Goal: Check status: Check status

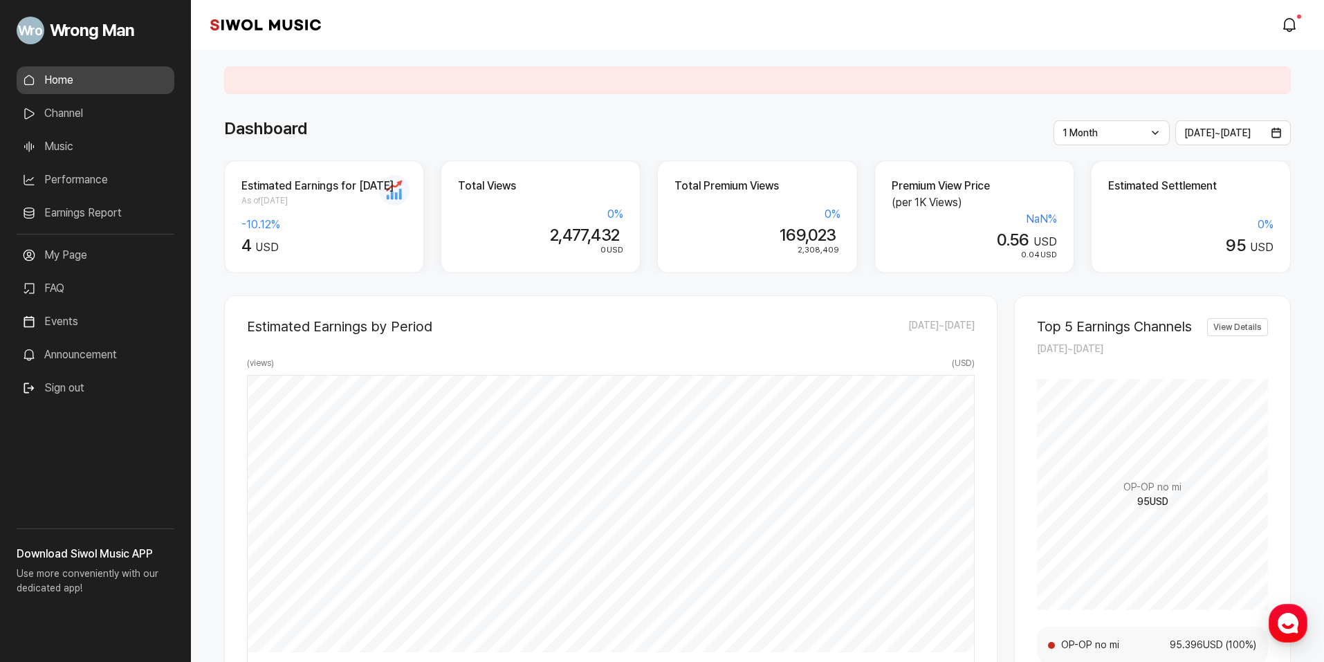
click at [98, 216] on link "Earnings Report" at bounding box center [96, 213] width 158 height 28
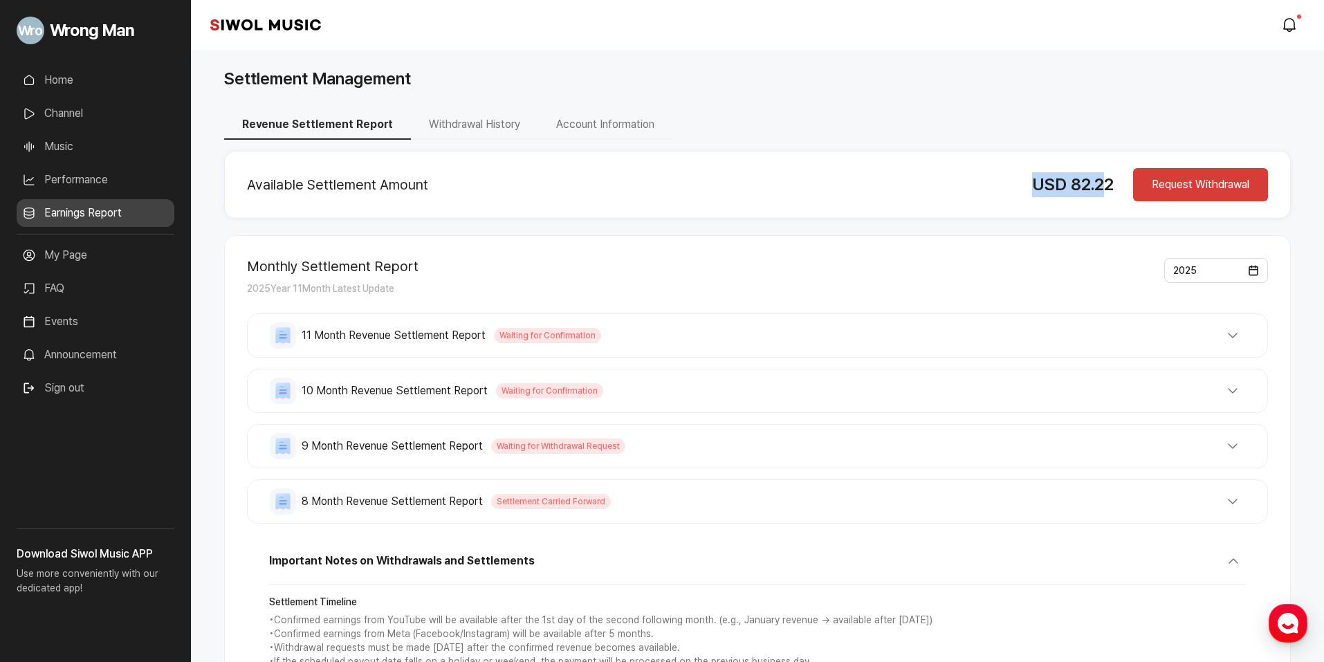
drag, startPoint x: 1037, startPoint y: 194, endPoint x: 1107, endPoint y: 193, distance: 70.6
click at [1107, 193] on div "USD 82.22" at bounding box center [1074, 184] width 84 height 25
click at [919, 165] on div "Available Settlement Amount USD 82.22 Request Withdrawal" at bounding box center [757, 185] width 1067 height 68
click at [470, 122] on button "Withdrawal History" at bounding box center [474, 125] width 127 height 29
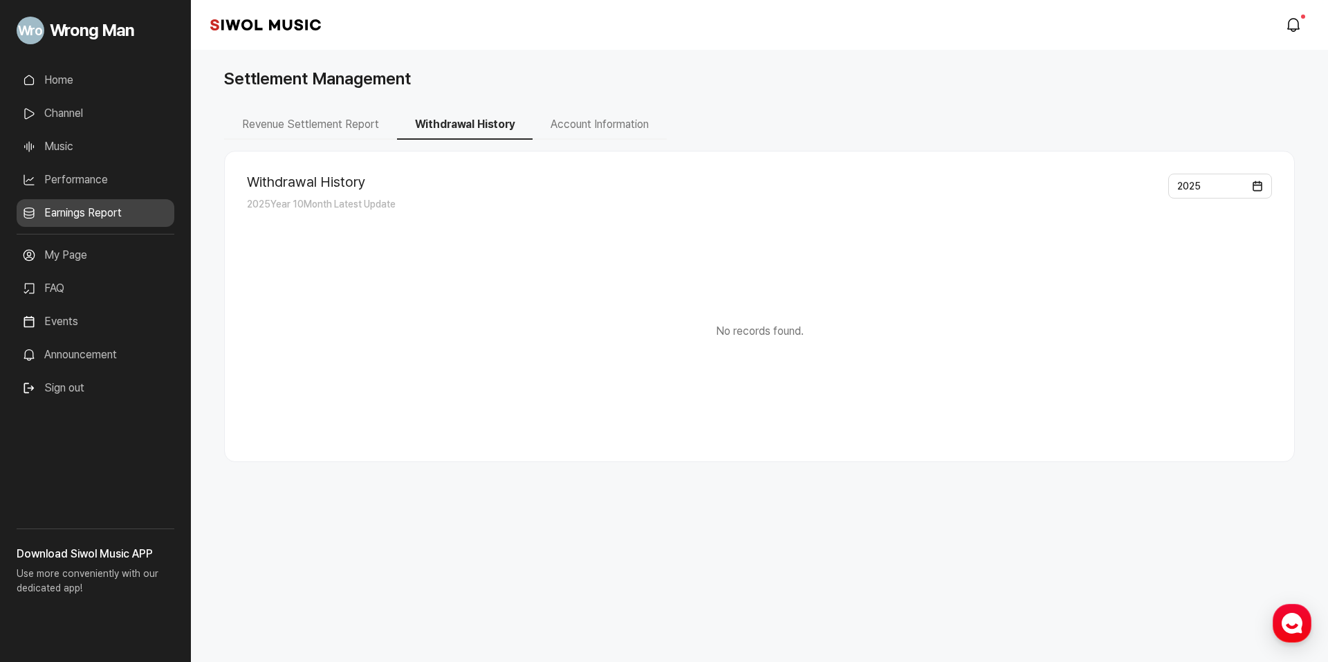
click at [286, 128] on button "Revenue Settlement Report" at bounding box center [310, 125] width 173 height 29
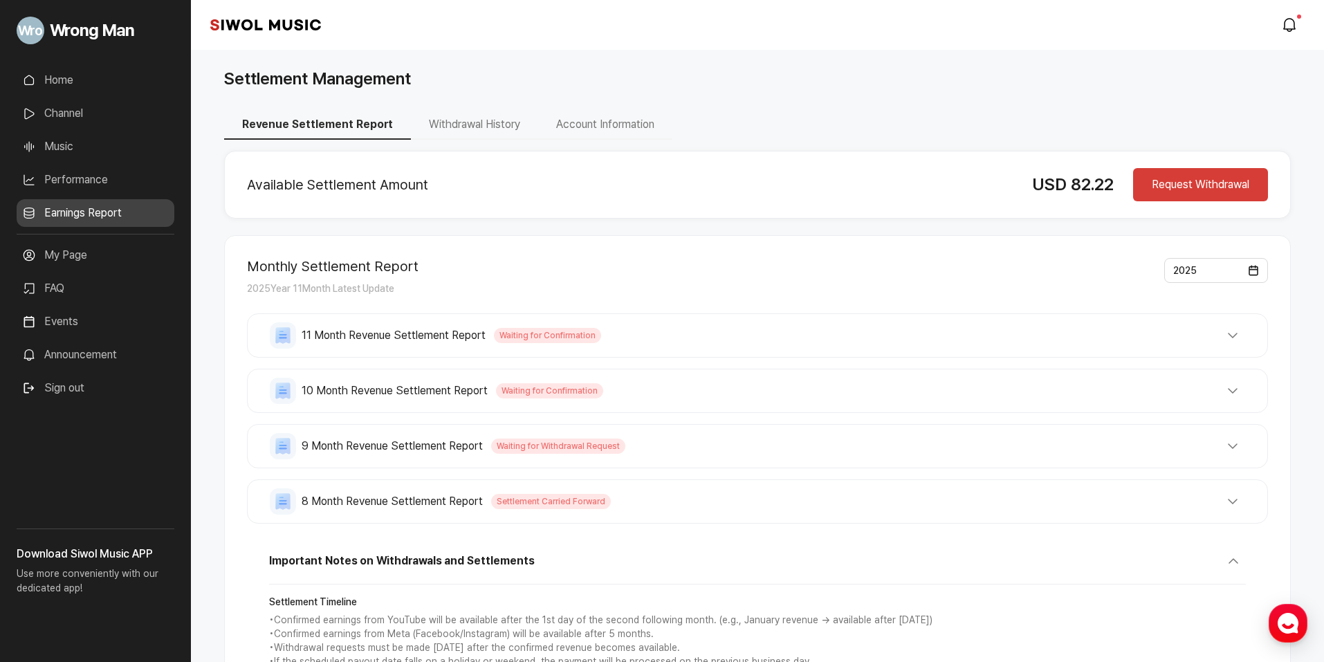
click at [93, 80] on link "Home" at bounding box center [96, 80] width 158 height 28
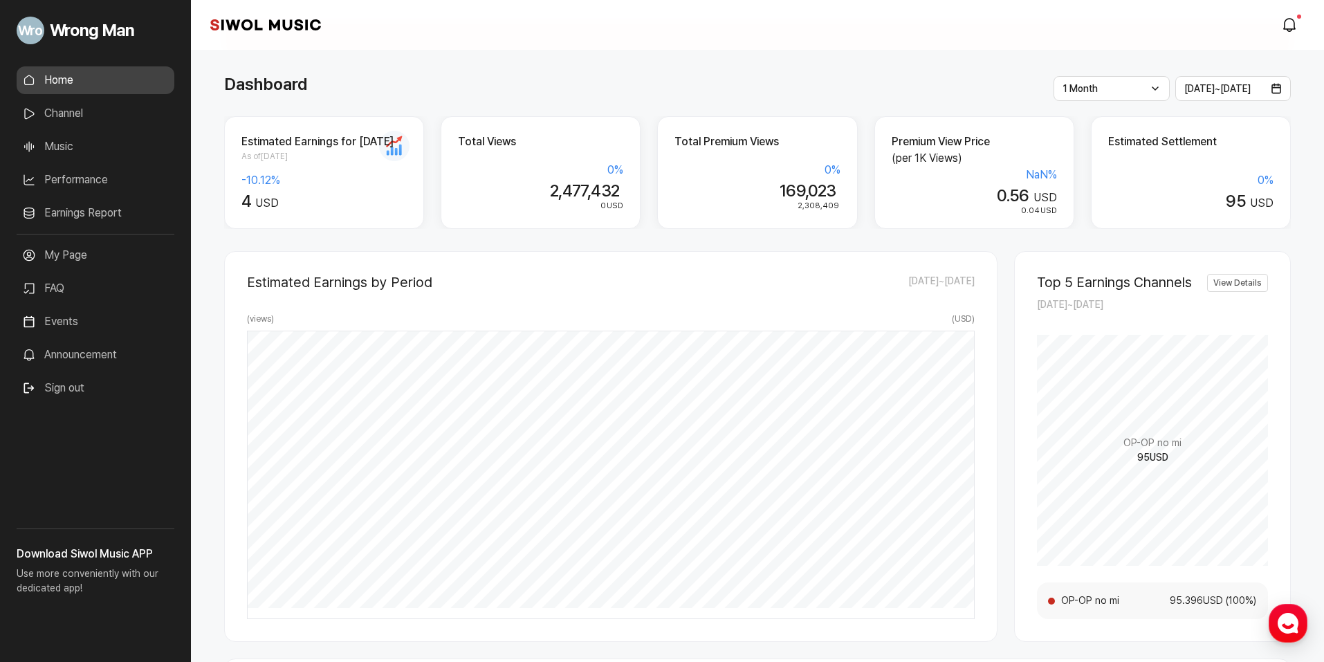
scroll to position [69, 0]
